Goal: Task Accomplishment & Management: Manage account settings

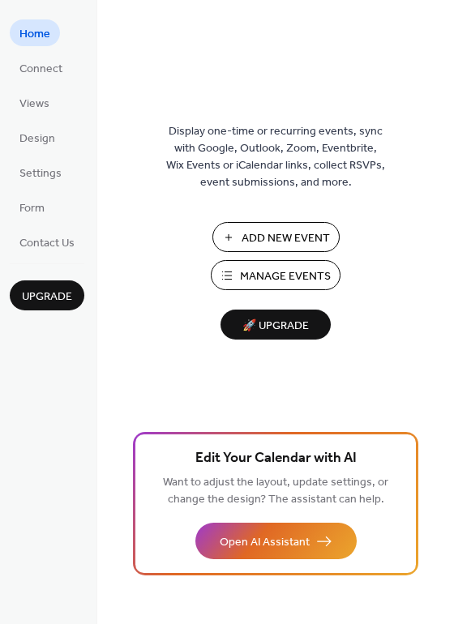
click at [267, 277] on span "Manage Events" at bounding box center [285, 276] width 91 height 17
click at [272, 273] on span "Manage Events" at bounding box center [285, 276] width 91 height 17
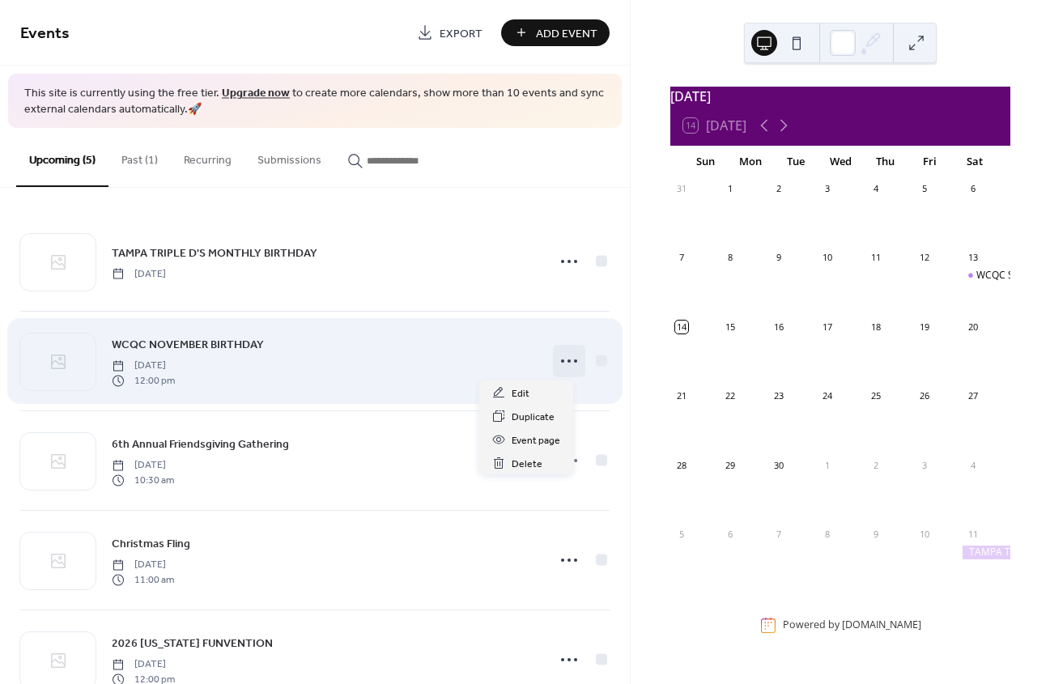
click at [556, 360] on icon at bounding box center [569, 361] width 26 height 26
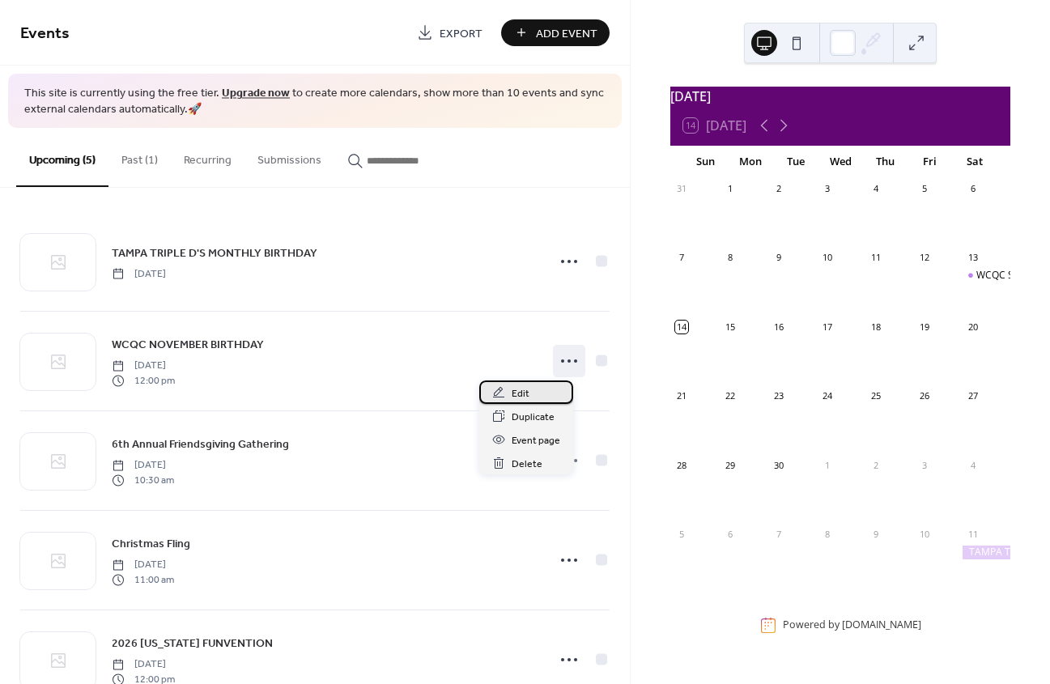
click at [519, 392] on span "Edit" at bounding box center [521, 393] width 18 height 17
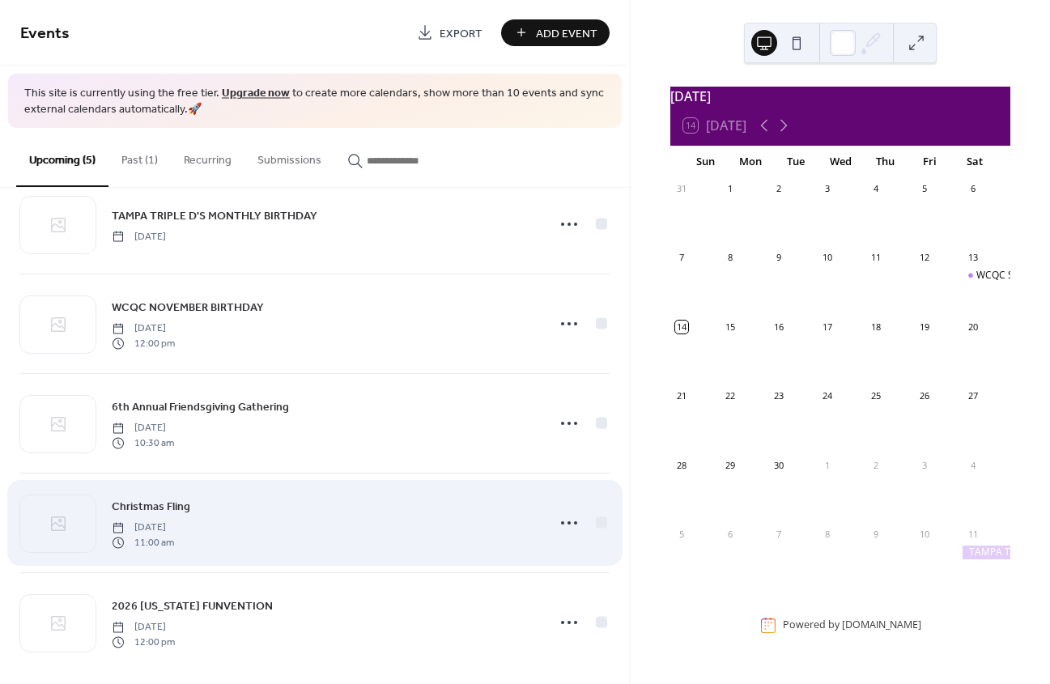
scroll to position [49, 0]
